Goal: Task Accomplishment & Management: Manage account settings

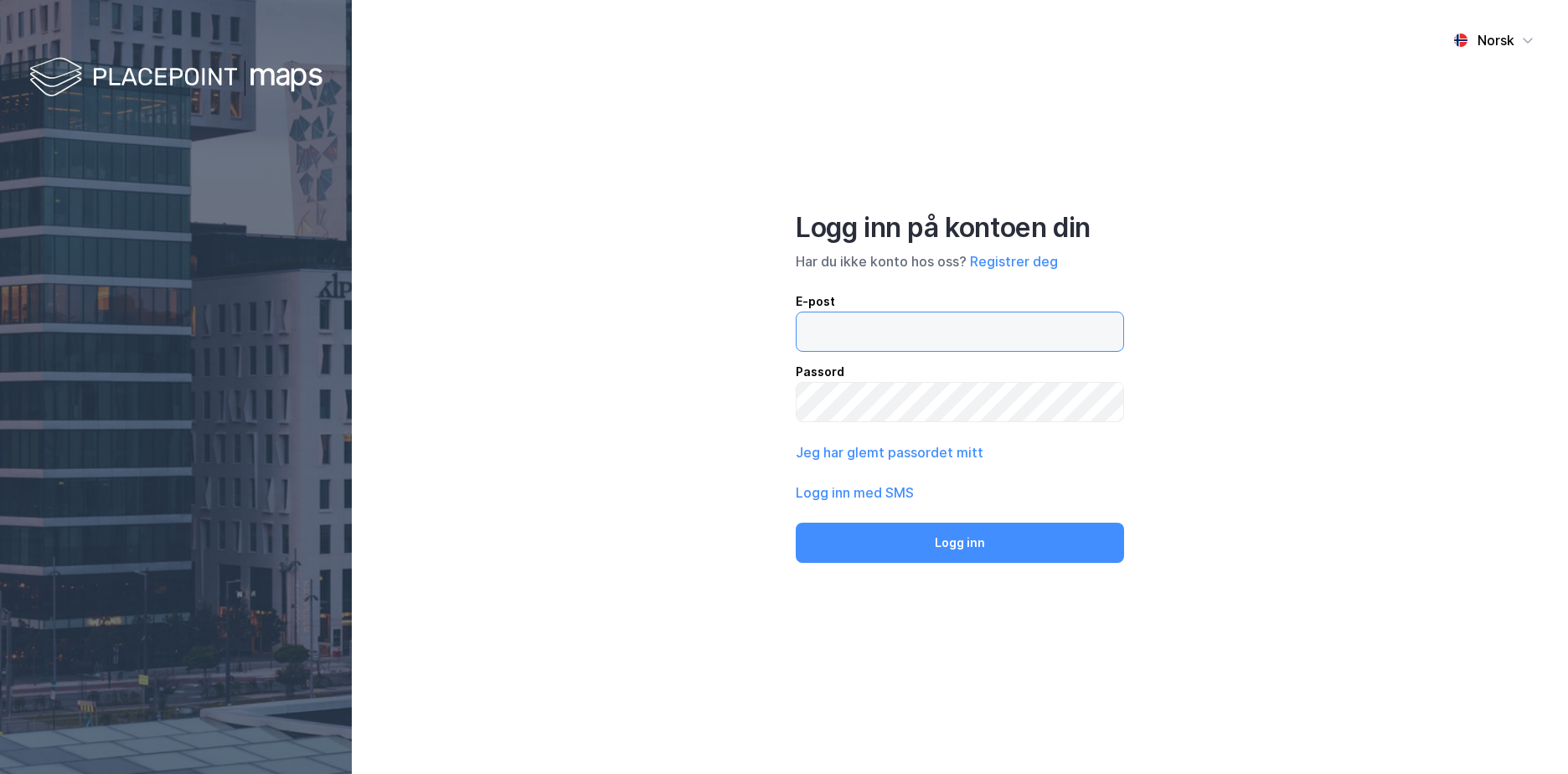
click at [870, 319] on input "email" at bounding box center [959, 332] width 327 height 38
click at [859, 335] on input "email" at bounding box center [959, 332] width 327 height 38
type input "t"
click at [873, 451] on button "Jeg har glemt passordet mitt" at bounding box center [890, 452] width 188 height 20
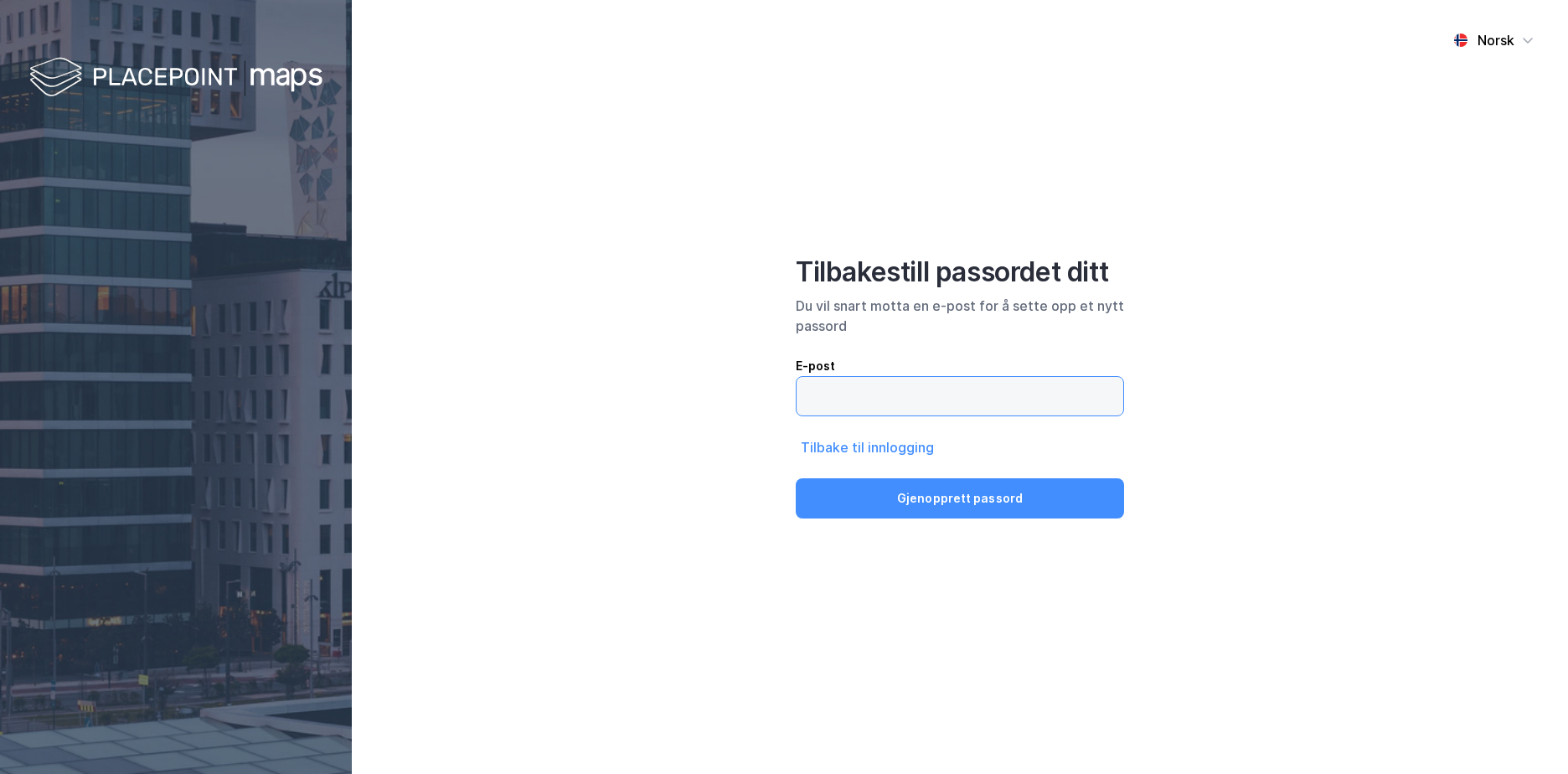
click at [864, 393] on input "email" at bounding box center [959, 396] width 327 height 38
type input "[EMAIL_ADDRESS][PERSON_NAME][DOMAIN_NAME]"
click at [796, 479] on button "Gjenopprett passord" at bounding box center [960, 499] width 328 height 40
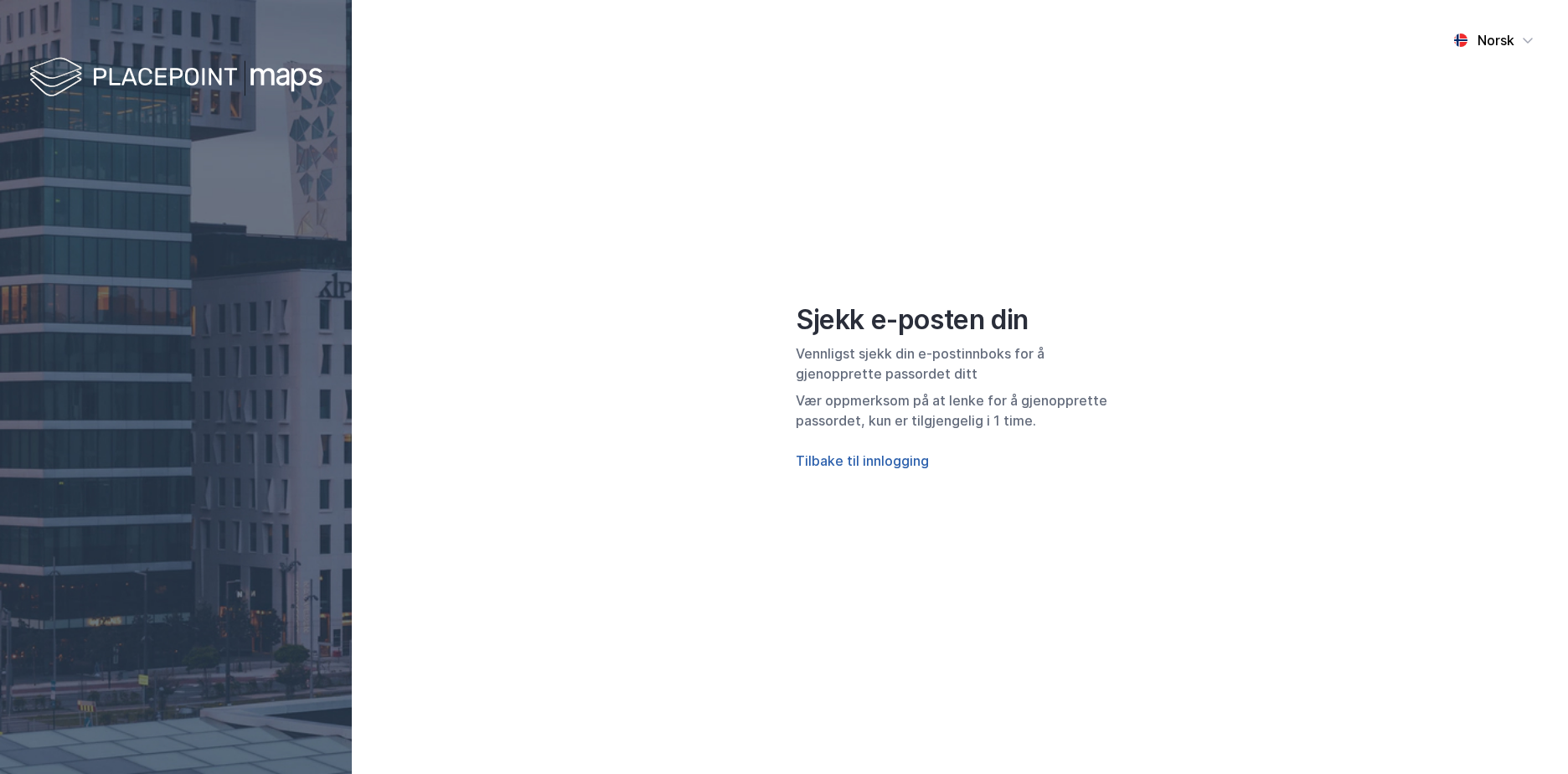
click at [879, 460] on button "Tilbake til innlogging" at bounding box center [863, 460] width 134 height 20
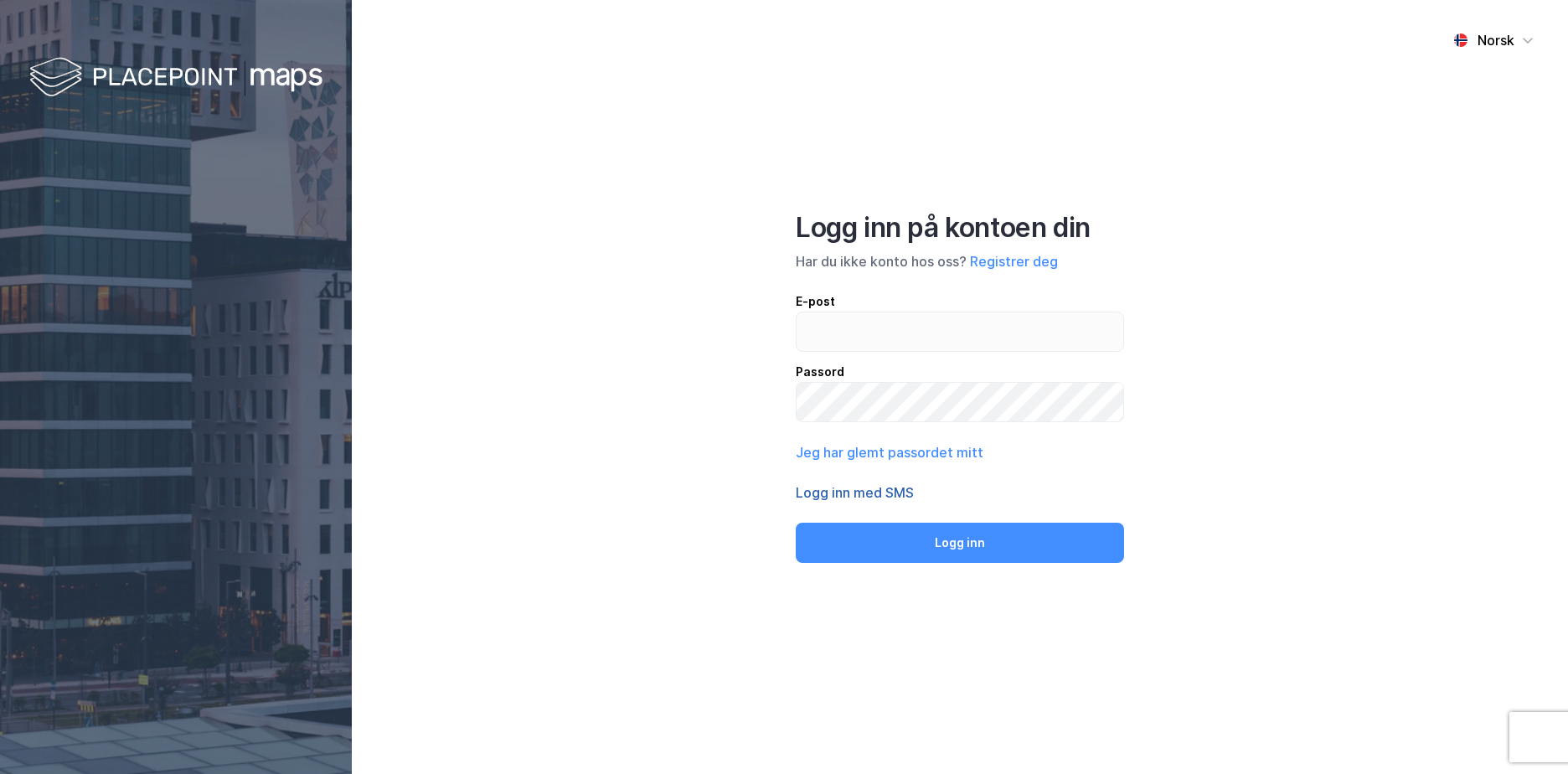
click at [858, 488] on button "Logg inn med SMS" at bounding box center [856, 492] width 118 height 20
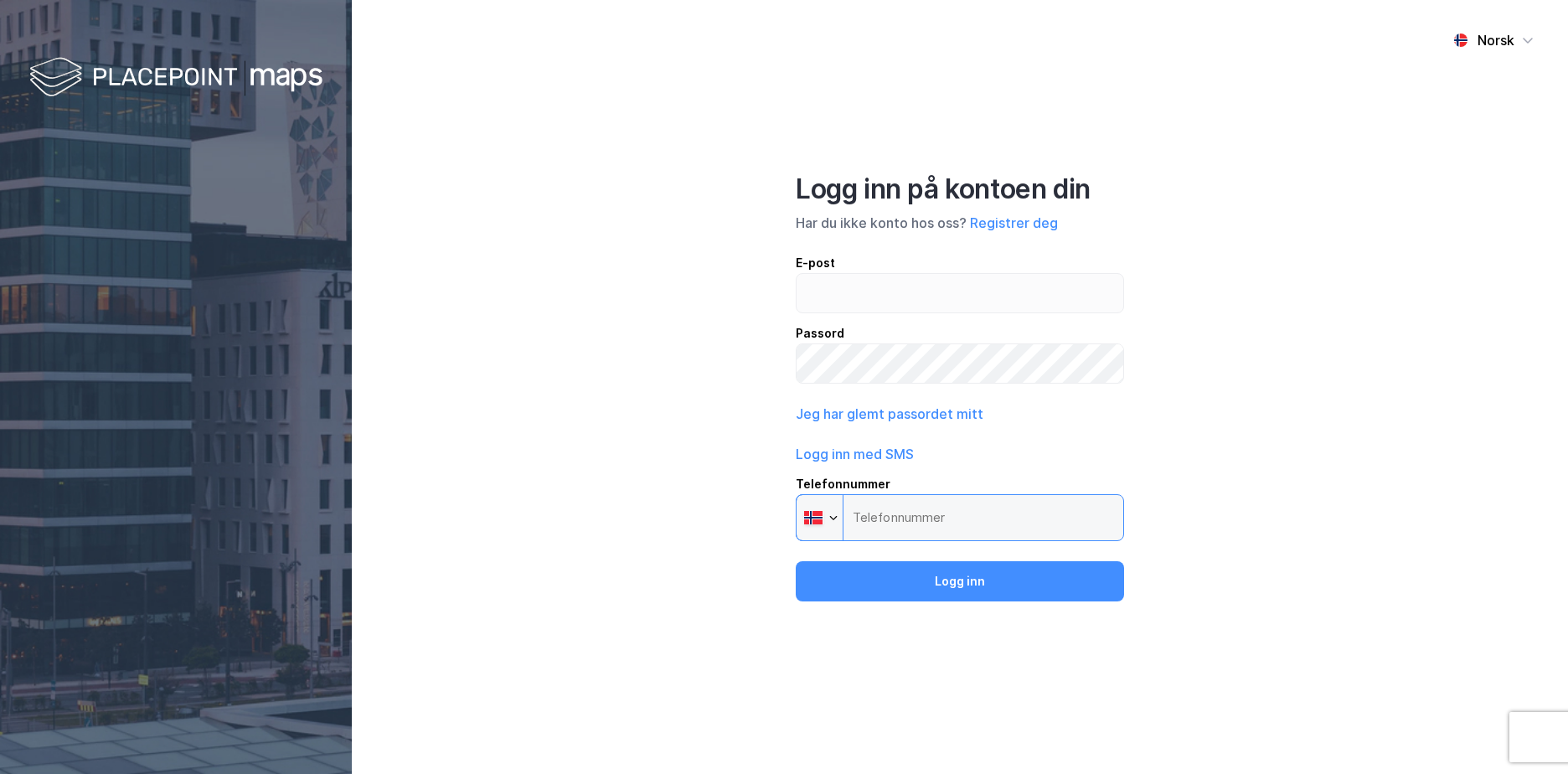
click at [887, 518] on input "Telefonnummer Phone" at bounding box center [960, 517] width 328 height 47
click at [889, 525] on input "Telefonnummer Phone" at bounding box center [960, 517] width 328 height 47
click at [879, 529] on input "Telefonnummer Phone" at bounding box center [960, 517] width 328 height 47
click at [830, 525] on div at bounding box center [819, 517] width 46 height 45
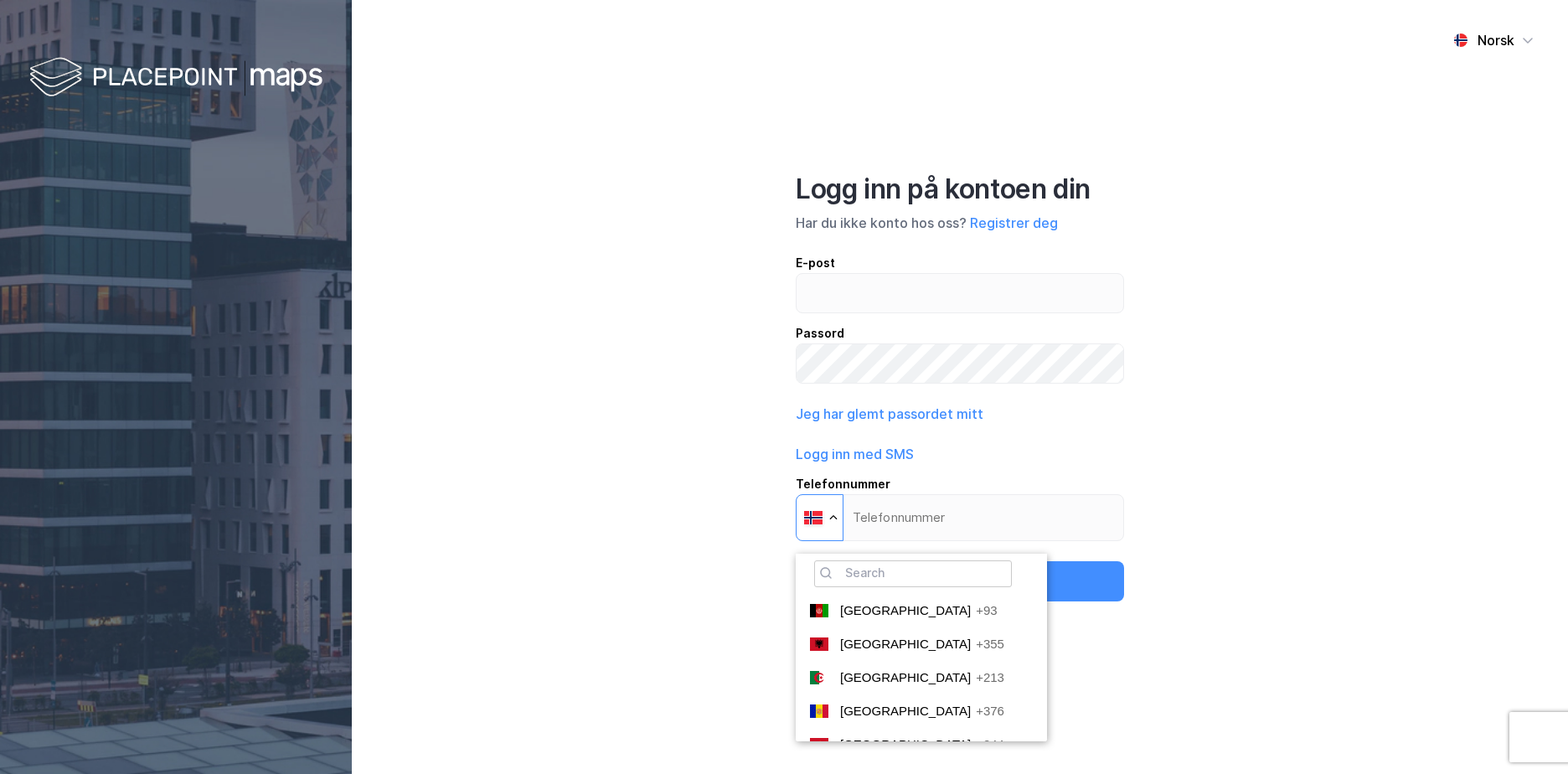
scroll to position [4575, 0]
click at [863, 727] on span "[GEOGRAPHIC_DATA]" at bounding box center [905, 723] width 131 height 14
click at [863, 540] on input "Telefonnummer Phone 🔎 [GEOGRAPHIC_DATA] +93 [GEOGRAPHIC_DATA] +355 [GEOGRAPHIC_…" at bounding box center [960, 517] width 328 height 47
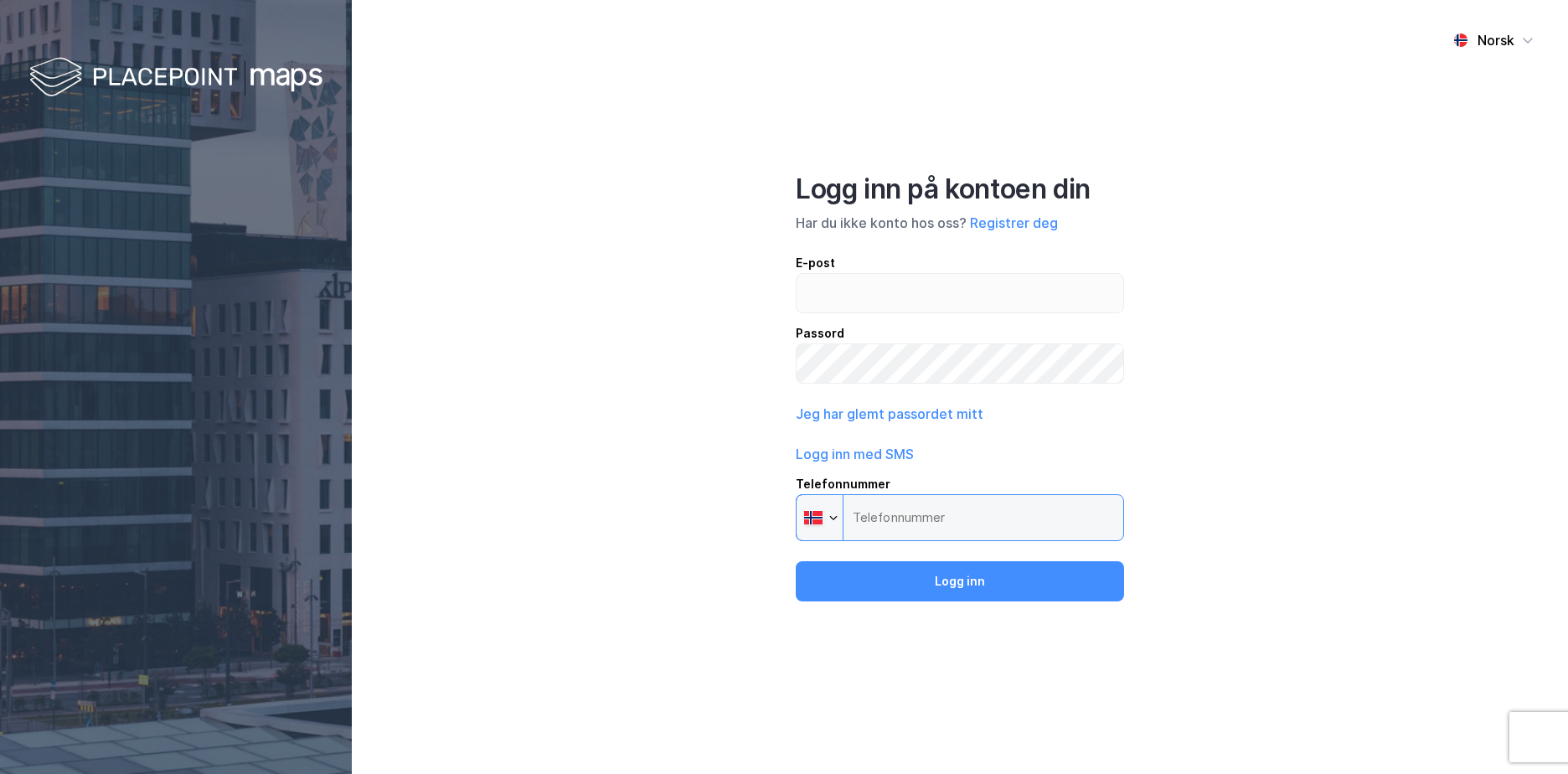
type input "+47"
click at [909, 513] on input "+47" at bounding box center [960, 517] width 328 height 47
